Goal: Information Seeking & Learning: Check status

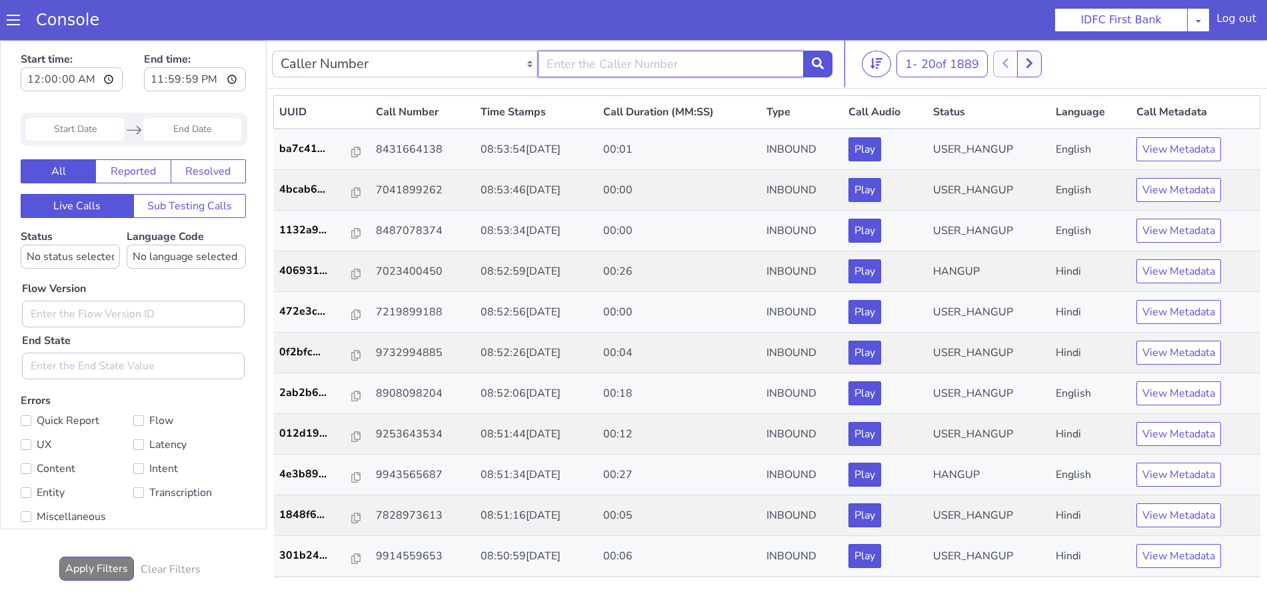
type input "6352248031"
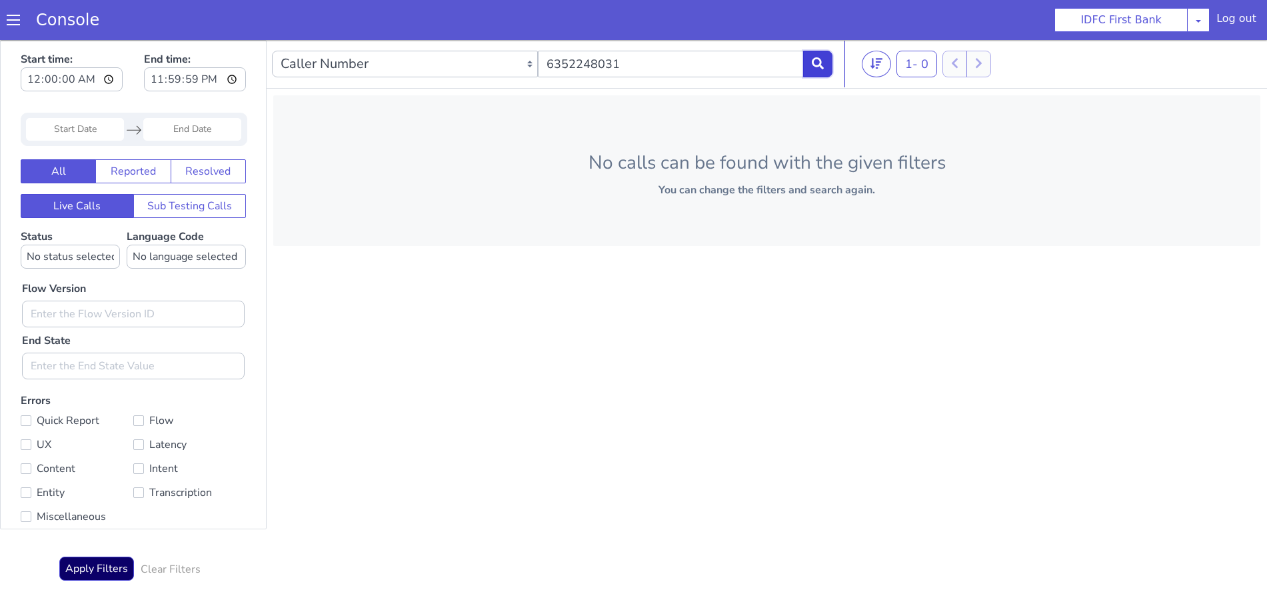
click at [829, 22] on icon at bounding box center [835, 25] width 12 height 12
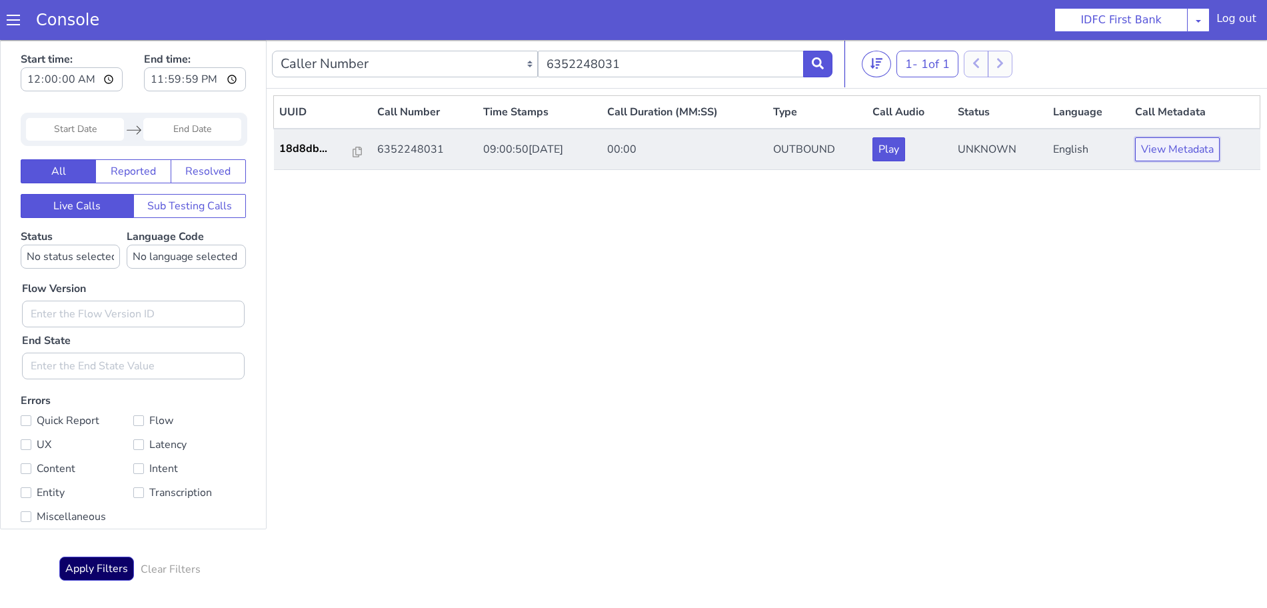
click at [1217, 87] on button "View Metadata" at bounding box center [1207, 87] width 85 height 24
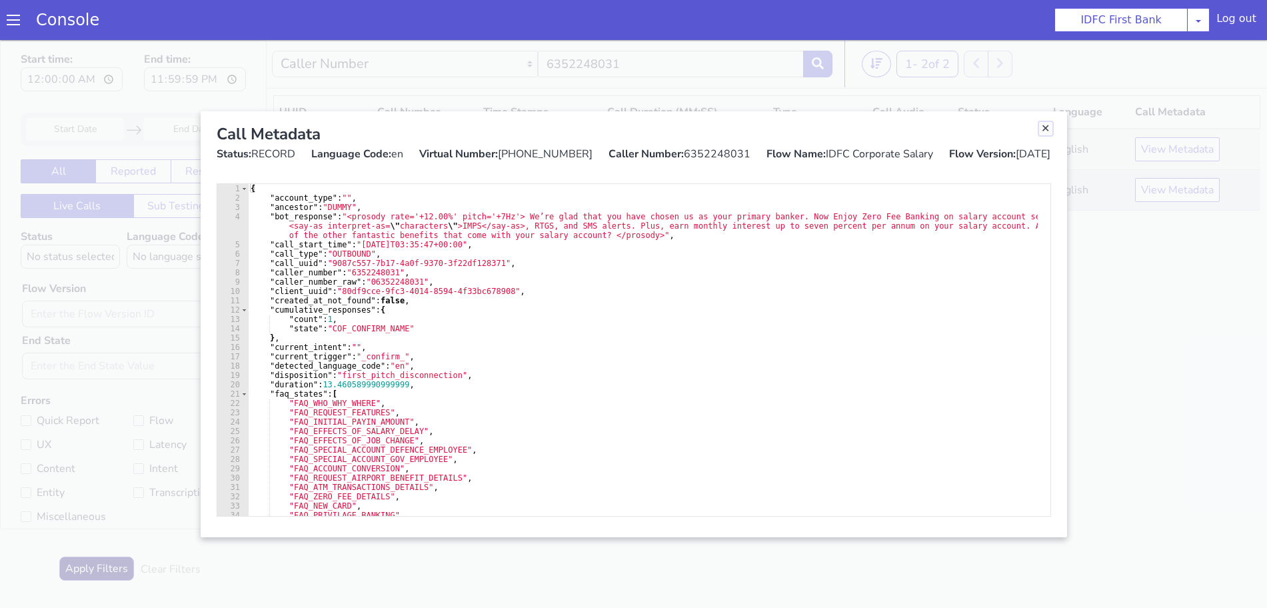
drag, startPoint x: 2272, startPoint y: 47, endPoint x: 2176, endPoint y: 99, distance: 109.5
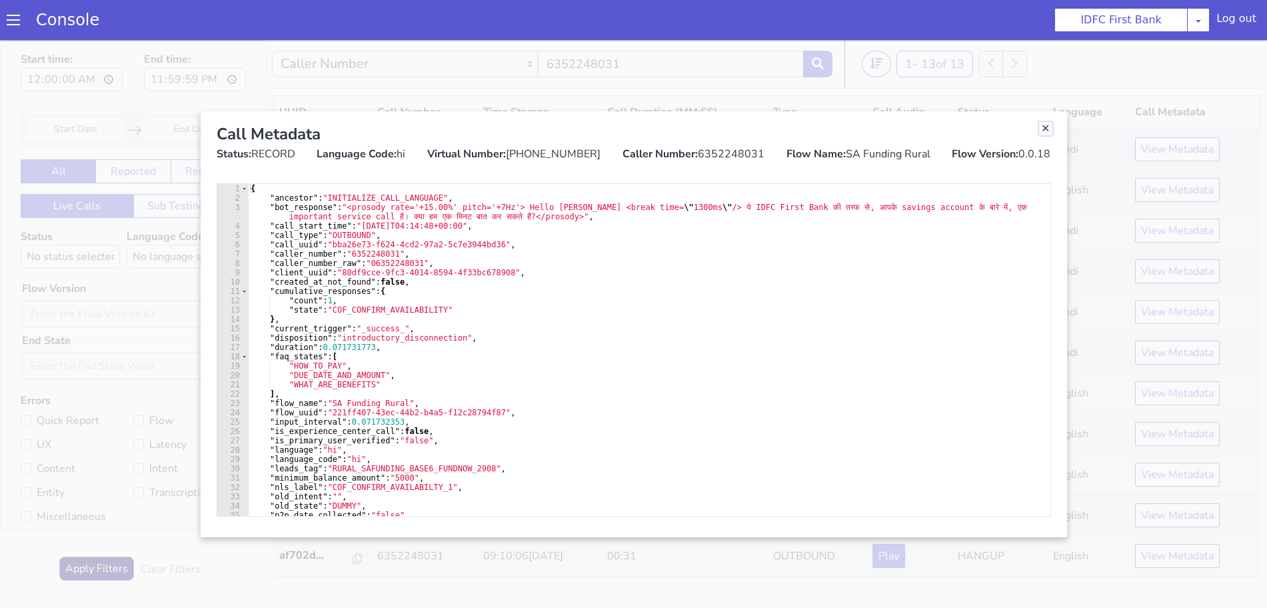
drag, startPoint x: 2358, startPoint y: 499, endPoint x: 2348, endPoint y: 529, distance: 32.3
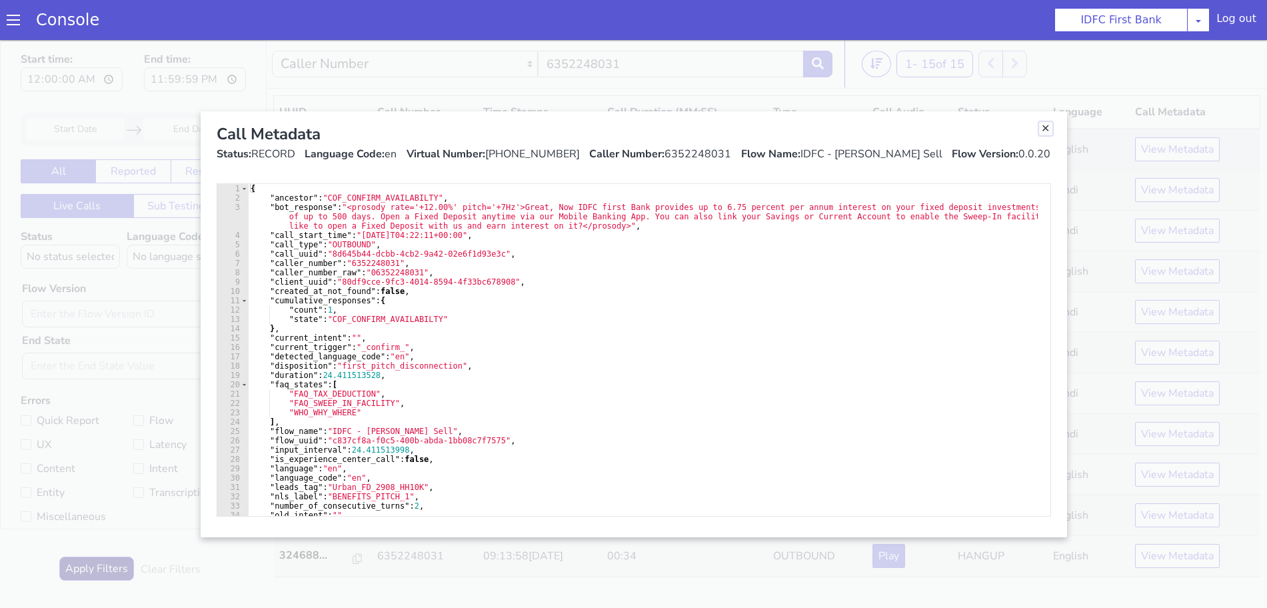
click at [1012, 235] on link "Close" at bounding box center [1011, 234] width 13 height 13
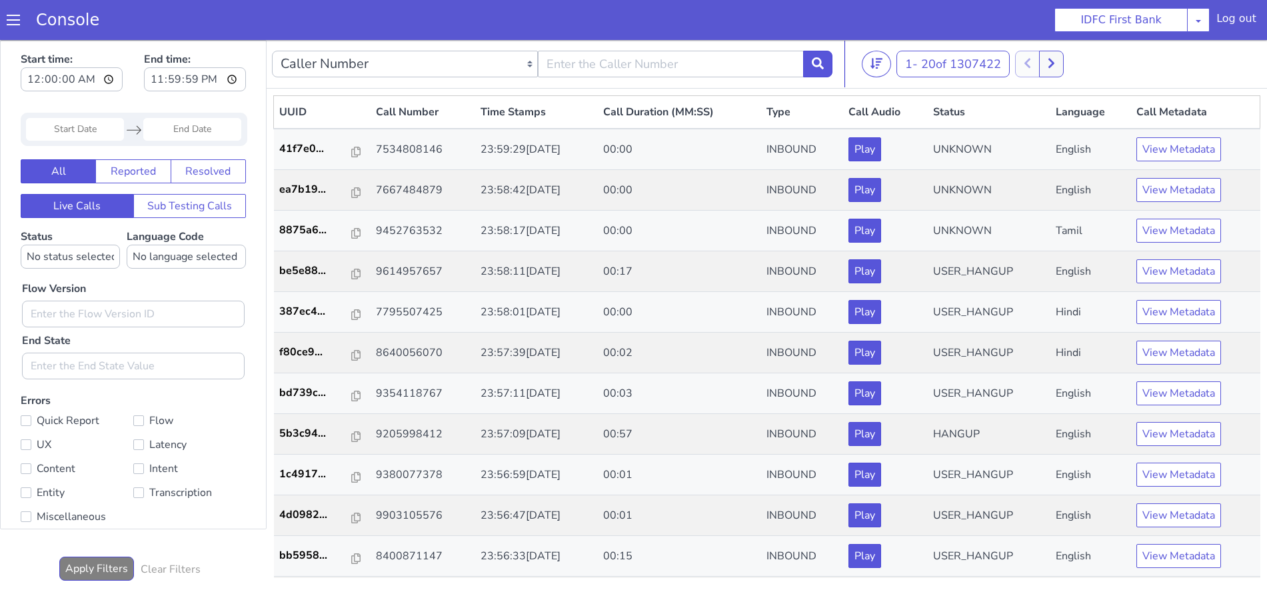
click at [11, 21] on span at bounding box center [13, 19] width 13 height 13
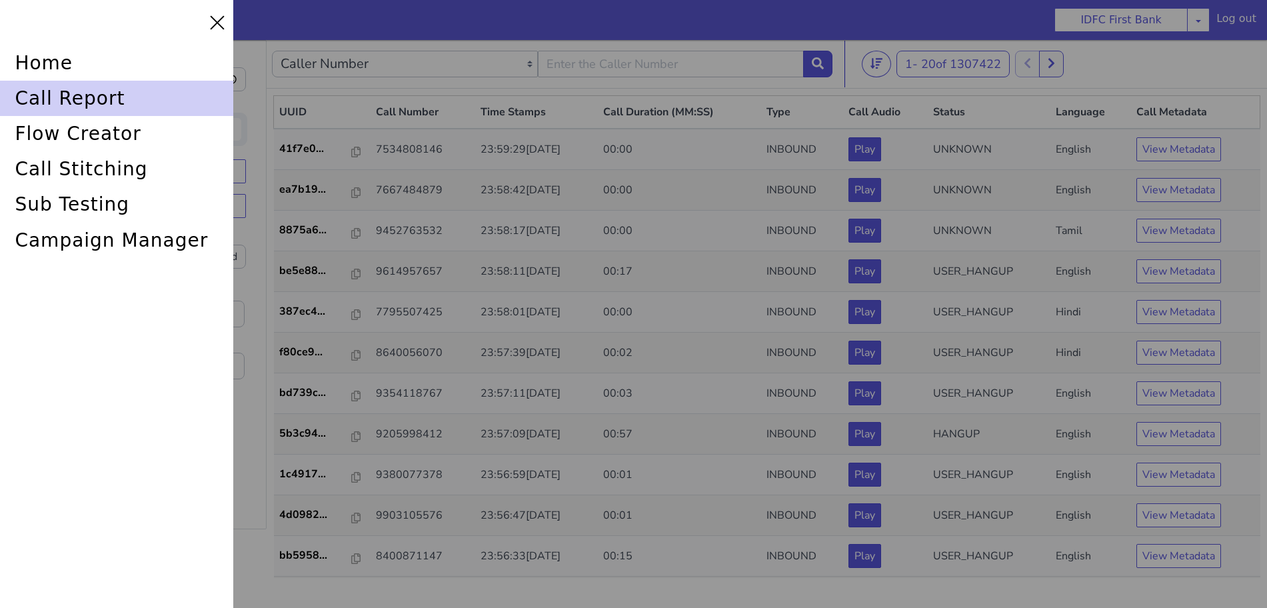
click at [41, 94] on div "call report" at bounding box center [116, 98] width 233 height 35
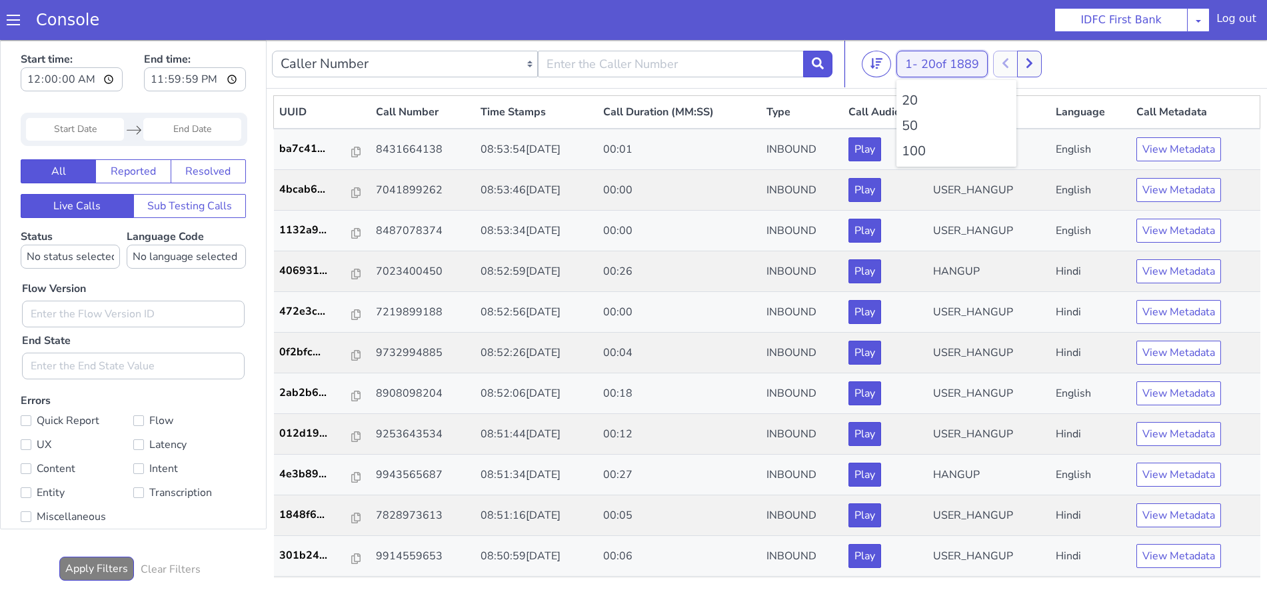
click at [941, 65] on span "20 of 1889" at bounding box center [950, 64] width 58 height 16
click at [917, 153] on li "100" at bounding box center [956, 151] width 109 height 20
click at [823, 65] on icon at bounding box center [818, 63] width 12 height 12
